Goal: Information Seeking & Learning: Check status

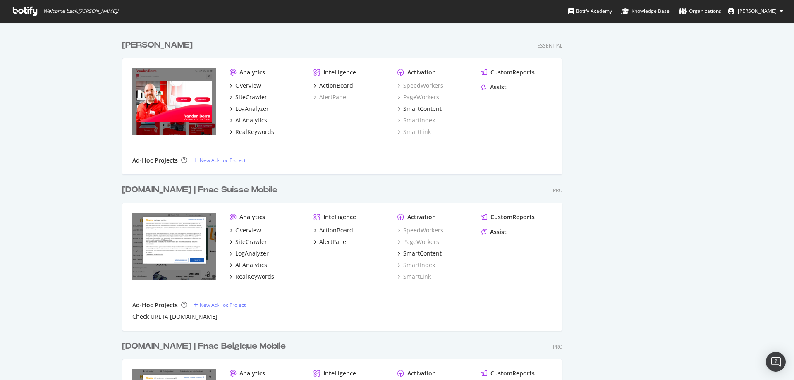
scroll to position [596, 0]
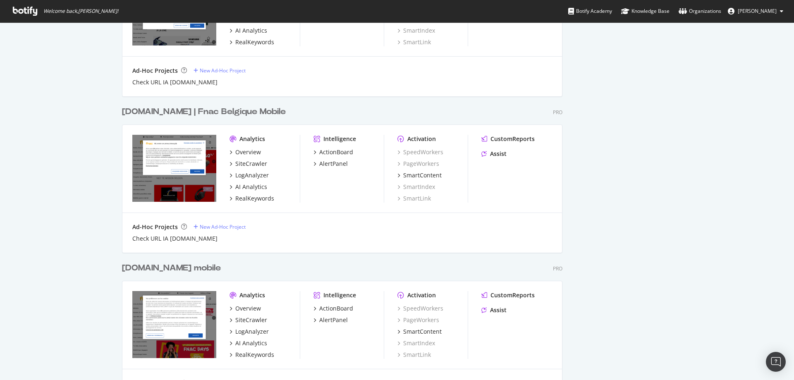
click at [96, 173] on div "My Web Properties Most recent crawl Darty Full [Desktop Mobile] Pro Analytics O…" at bounding box center [397, 185] width 794 height 1518
click at [181, 270] on div "Fnac.com mobile" at bounding box center [171, 268] width 99 height 12
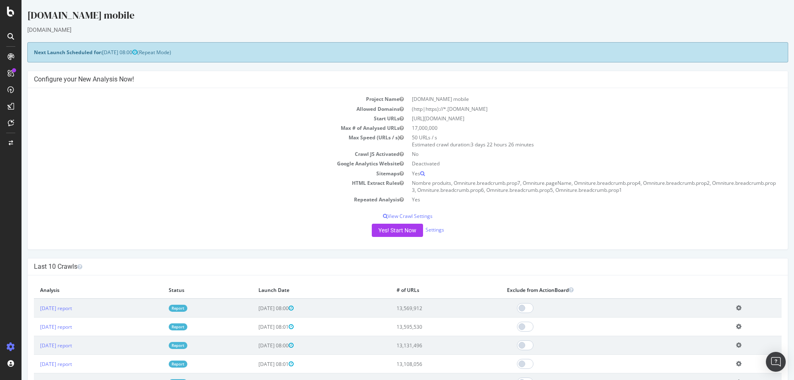
click at [201, 172] on td "Sitemaps" at bounding box center [221, 174] width 374 height 10
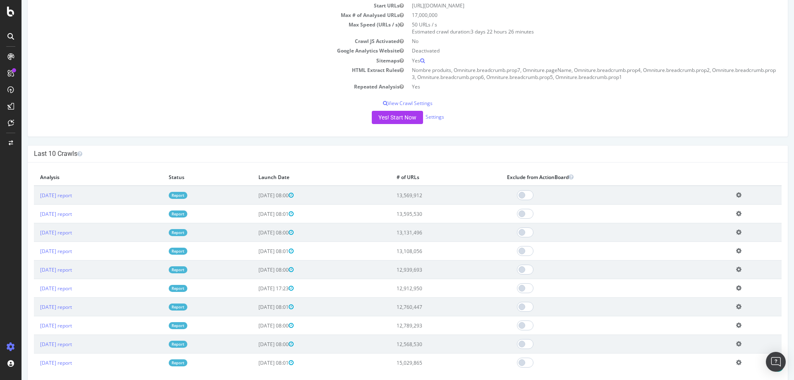
scroll to position [111, 0]
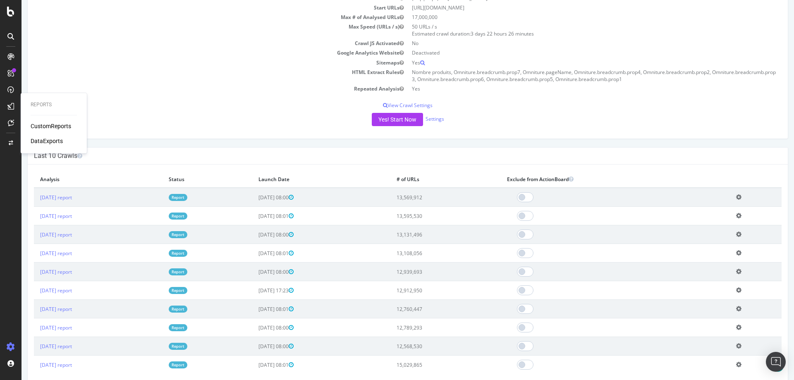
click at [48, 127] on div "CustomReports" at bounding box center [51, 126] width 41 height 8
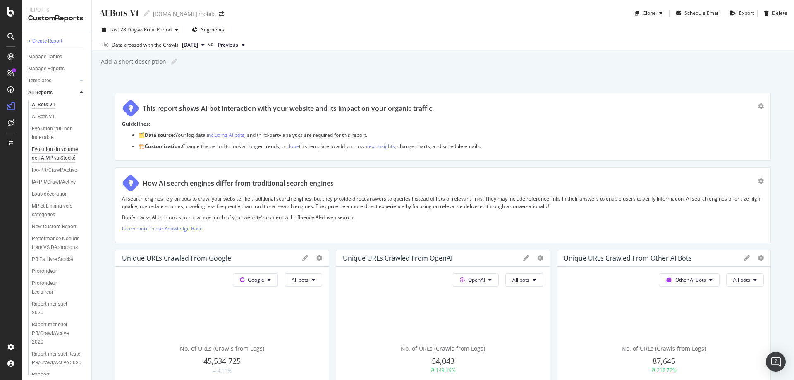
click at [52, 152] on div "Evolution du volume de FA MP vs Stocké" at bounding box center [56, 153] width 49 height 17
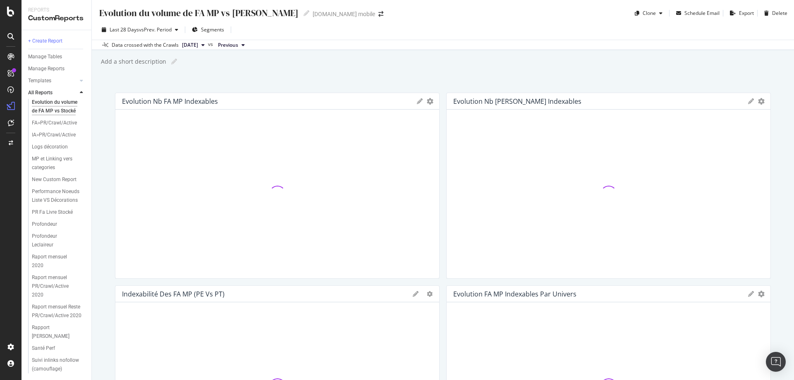
scroll to position [108, 0]
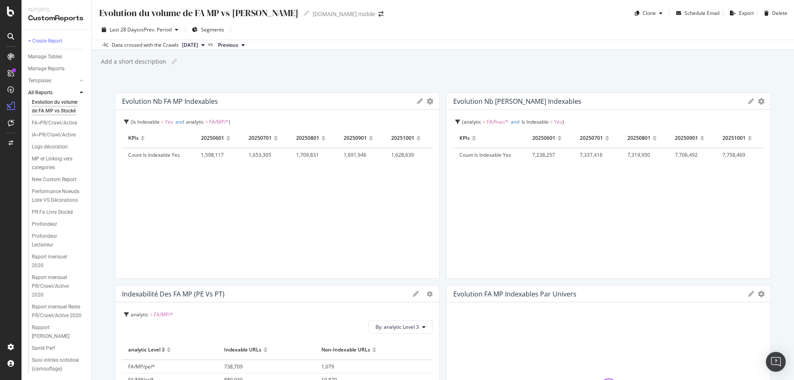
click at [261, 89] on div "Evolution du volume de FA MP vs Stocké Evolution du volume de FA MP vs Stocké F…" at bounding box center [443, 190] width 702 height 380
click at [441, 81] on div "Evolution du volume de FA MP vs Stocké Evolution du volume de FA MP vs Stocké F…" at bounding box center [443, 190] width 702 height 380
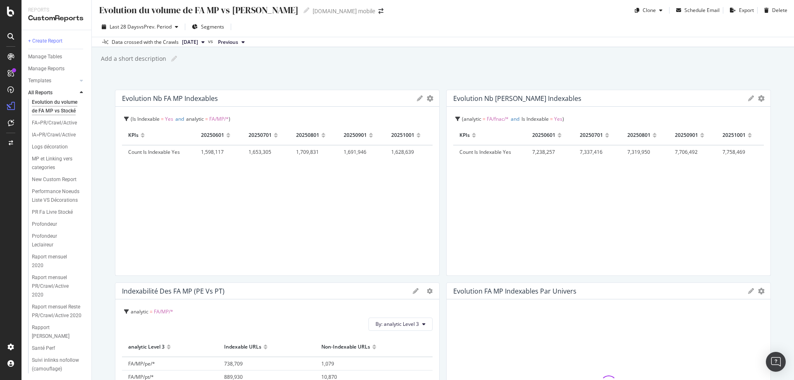
scroll to position [3, 0]
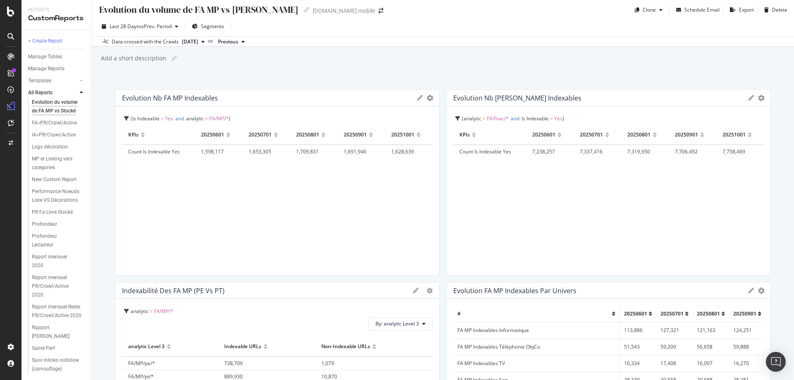
click at [245, 82] on div "Evolution du volume de FA MP vs Stocké Evolution du volume de FA MP vs Stocké F…" at bounding box center [443, 190] width 702 height 380
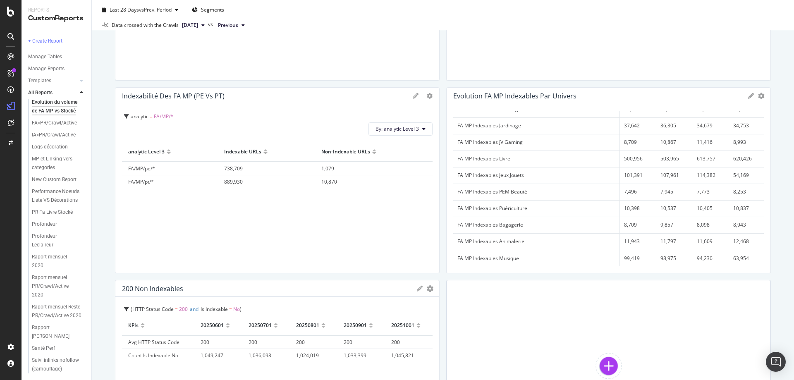
scroll to position [200, 0]
click at [446, 189] on div "Evolution FA MP indexables par Univers Export as CSV Delete Add to Custom Repor…" at bounding box center [608, 178] width 325 height 186
click at [440, 189] on div "Evolution nb FA MP indexables KPIs Table Edit KPIs Edit Filter Export as CSV De…" at bounding box center [443, 178] width 656 height 572
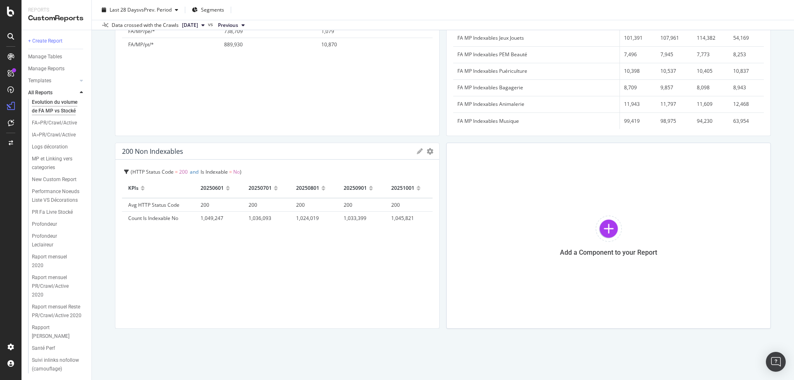
scroll to position [336, 0]
